Goal: Transaction & Acquisition: Download file/media

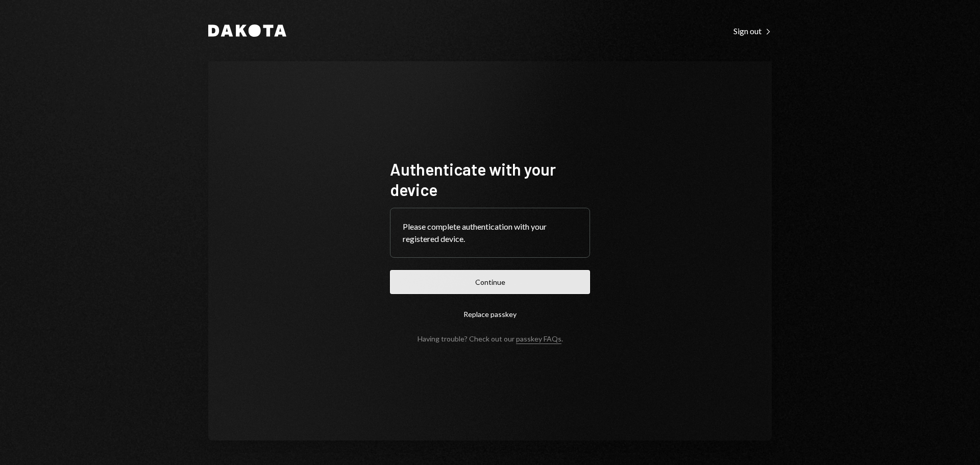
click at [532, 285] on button "Continue" at bounding box center [490, 282] width 200 height 24
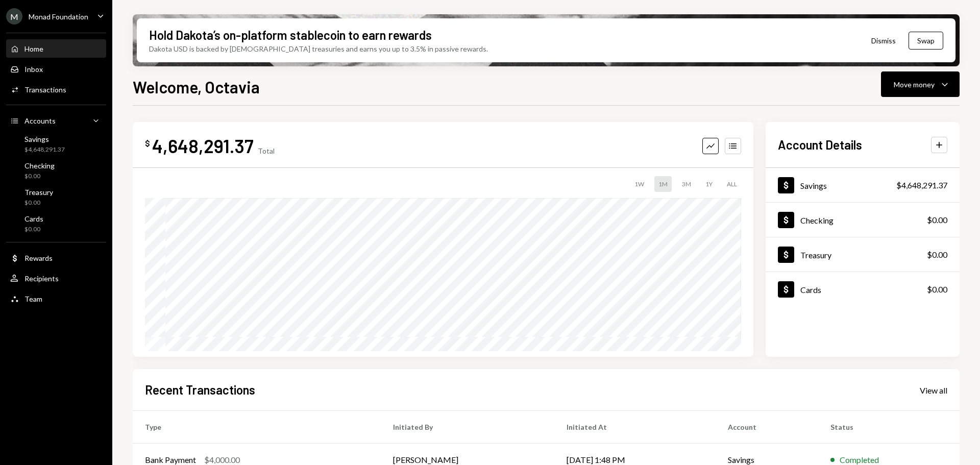
click at [82, 15] on div "Monad Foundation" at bounding box center [59, 16] width 60 height 9
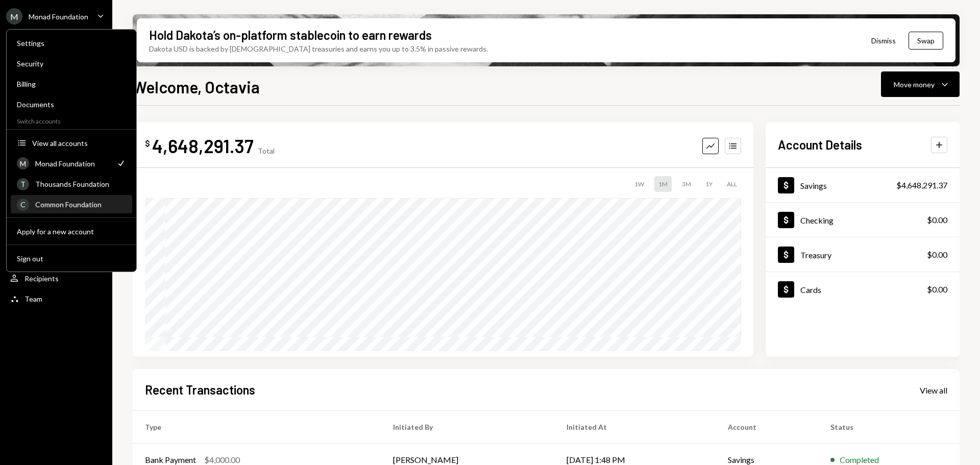
click at [84, 203] on div "Common Foundation" at bounding box center [80, 204] width 91 height 9
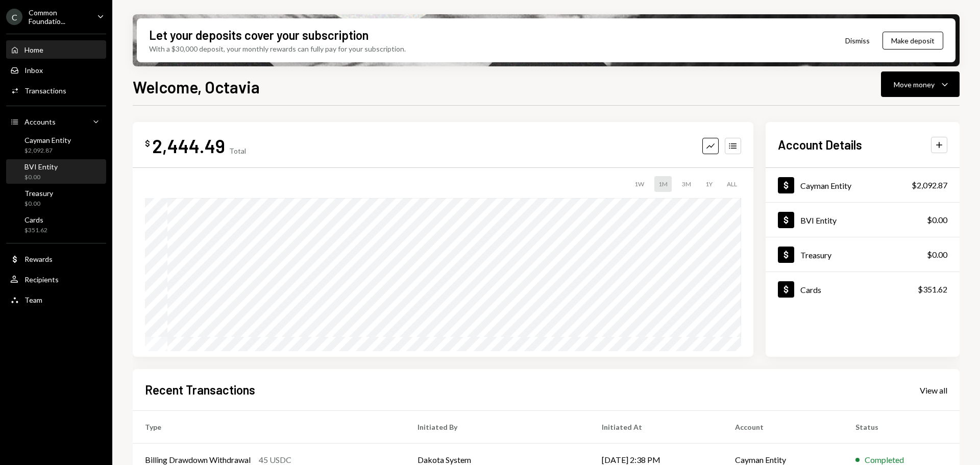
click at [63, 167] on div "BVI Entity $0.00" at bounding box center [56, 171] width 92 height 19
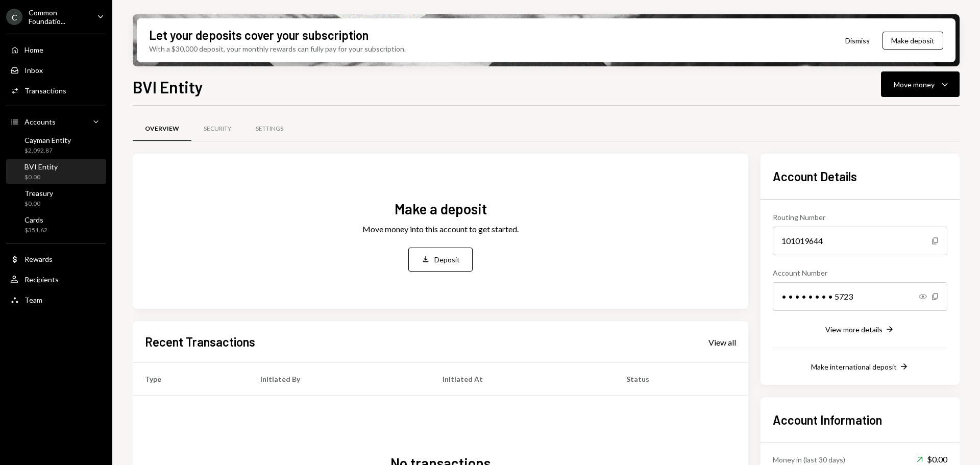
click at [95, 16] on icon "Caret Down" at bounding box center [100, 16] width 11 height 11
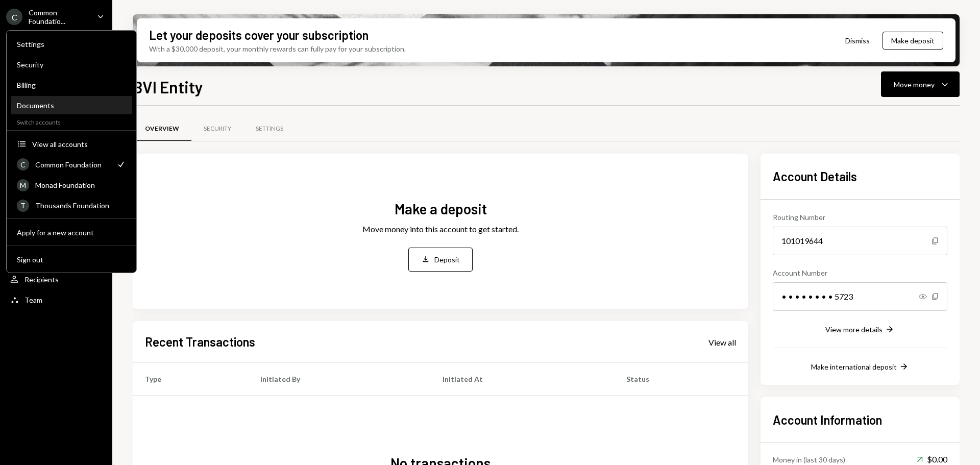
click at [63, 105] on div "Documents" at bounding box center [71, 105] width 109 height 9
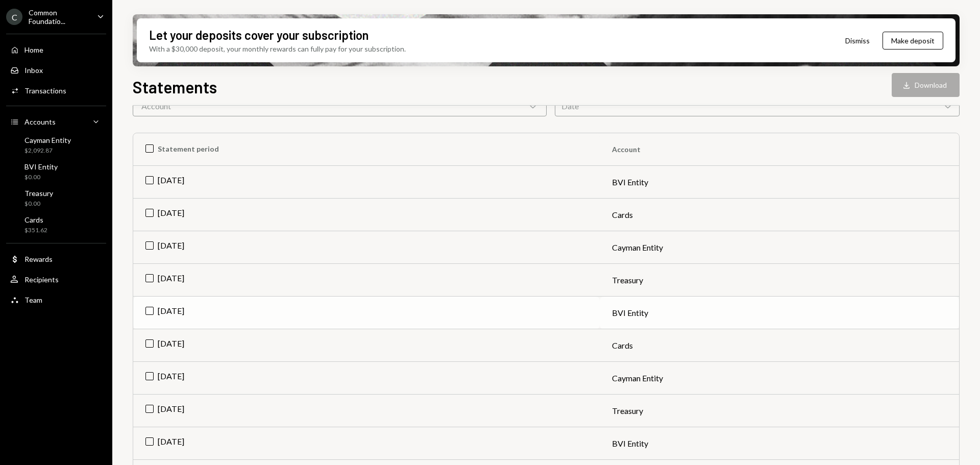
scroll to position [153, 0]
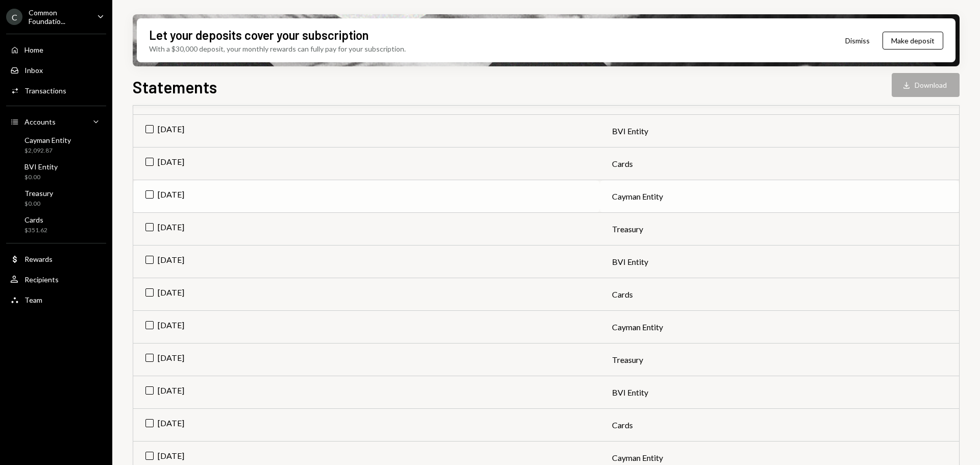
click at [154, 192] on td "[DATE]" at bounding box center [366, 196] width 466 height 33
click at [624, 195] on td "Cayman Entity" at bounding box center [779, 196] width 359 height 33
click at [580, 195] on td "[DATE]" at bounding box center [366, 196] width 466 height 33
click at [898, 80] on button "Download Download" at bounding box center [926, 85] width 68 height 24
